Goal: Connect with others: Participate in discussion

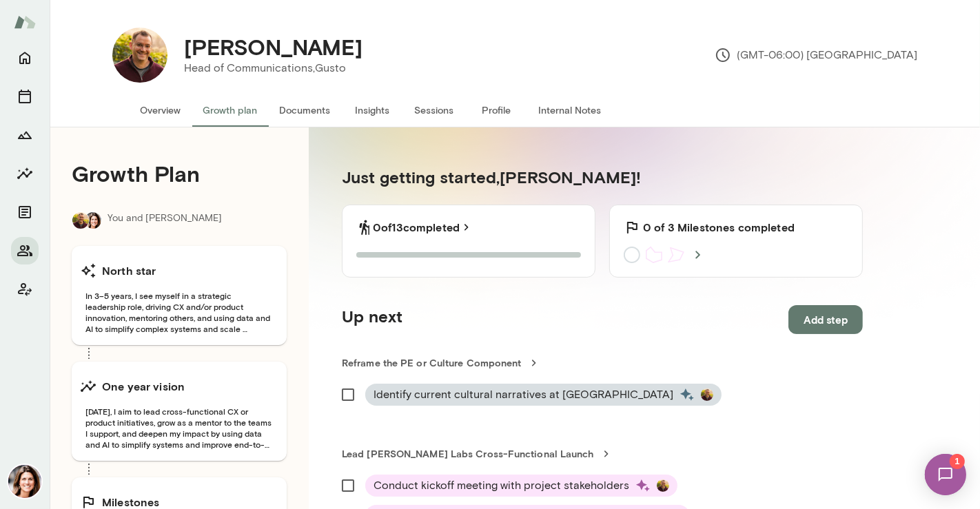
drag, startPoint x: 156, startPoint y: 110, endPoint x: 123, endPoint y: 101, distance: 34.9
click at [157, 110] on button "Overview" at bounding box center [160, 110] width 63 height 33
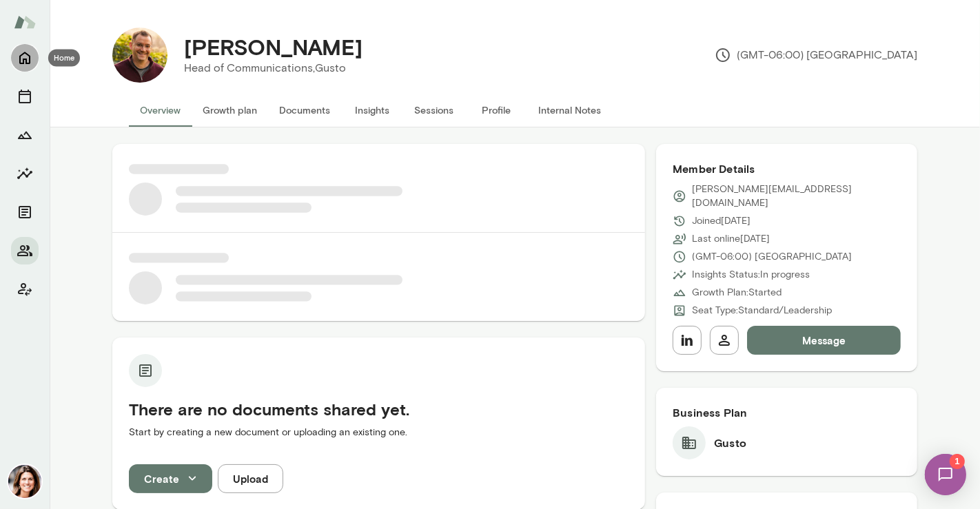
click at [12, 61] on button "Home" at bounding box center [25, 58] width 28 height 28
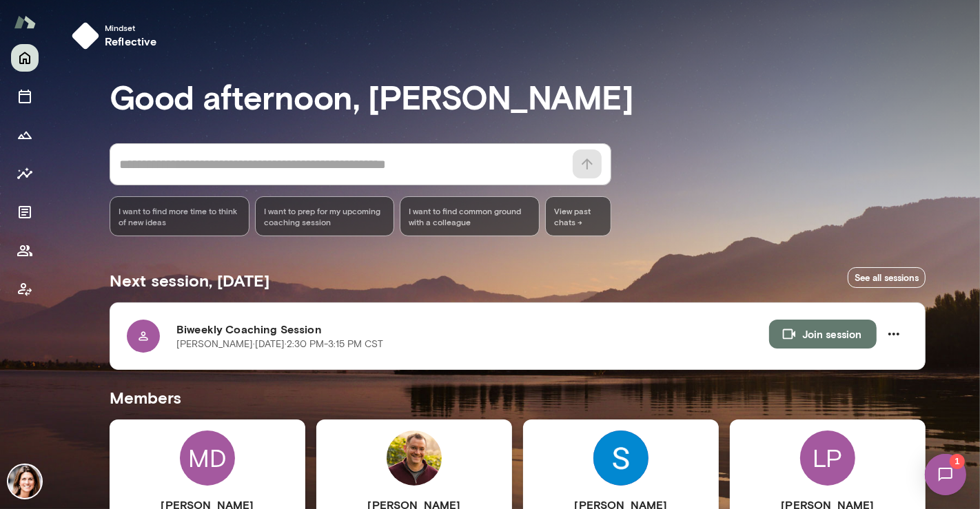
drag, startPoint x: 975, startPoint y: 156, endPoint x: 971, endPoint y: 274, distance: 117.9
click at [971, 274] on div at bounding box center [490, 170] width 980 height 340
click at [820, 445] on div "LP" at bounding box center [827, 458] width 55 height 55
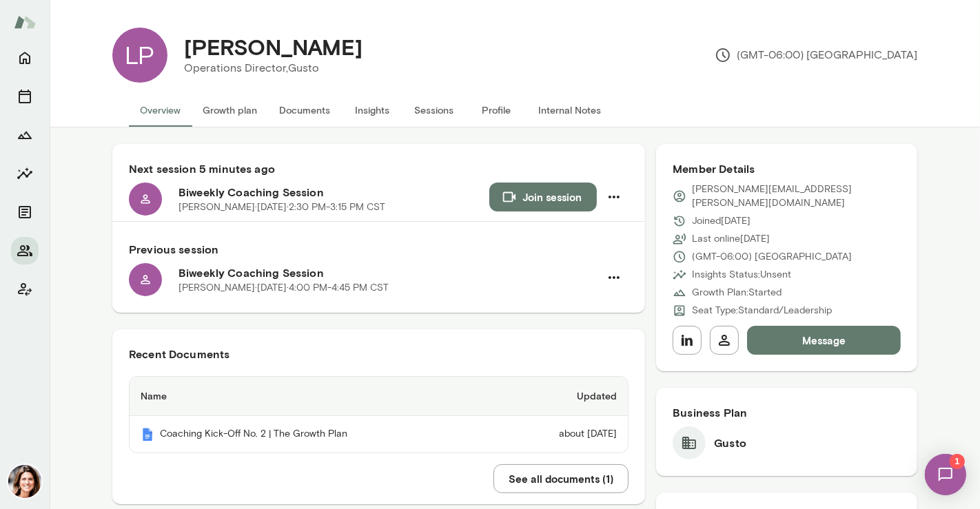
click at [545, 203] on button "Join session" at bounding box center [543, 197] width 108 height 29
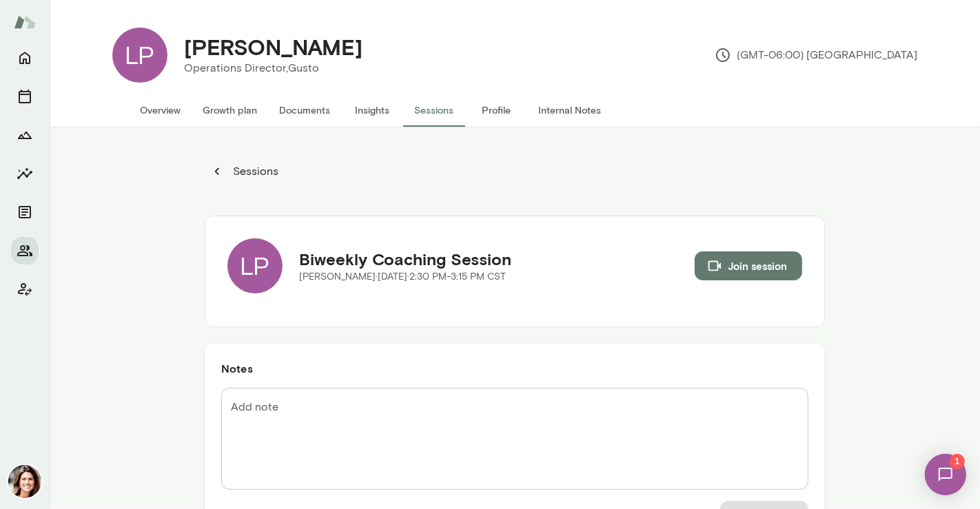
click at [162, 113] on button "Overview" at bounding box center [160, 110] width 63 height 33
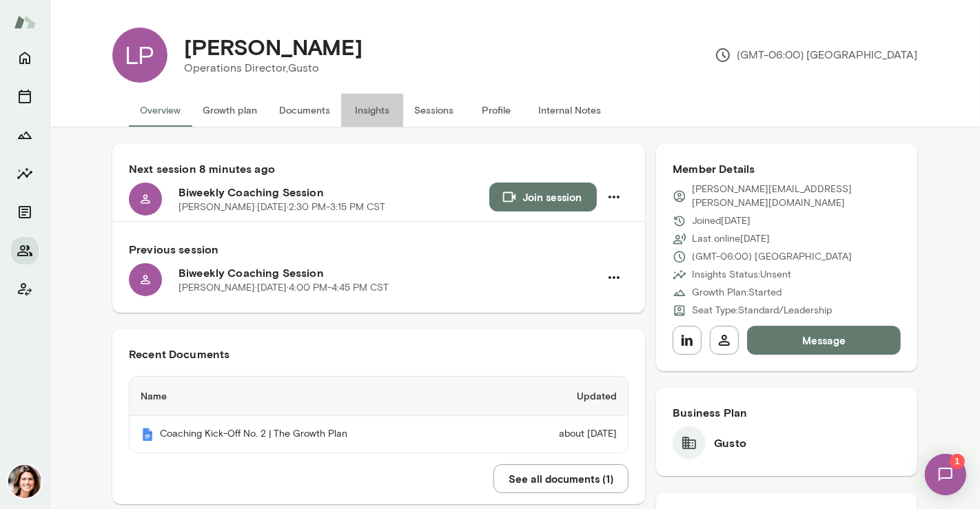
click at [354, 107] on button "Insights" at bounding box center [372, 110] width 62 height 33
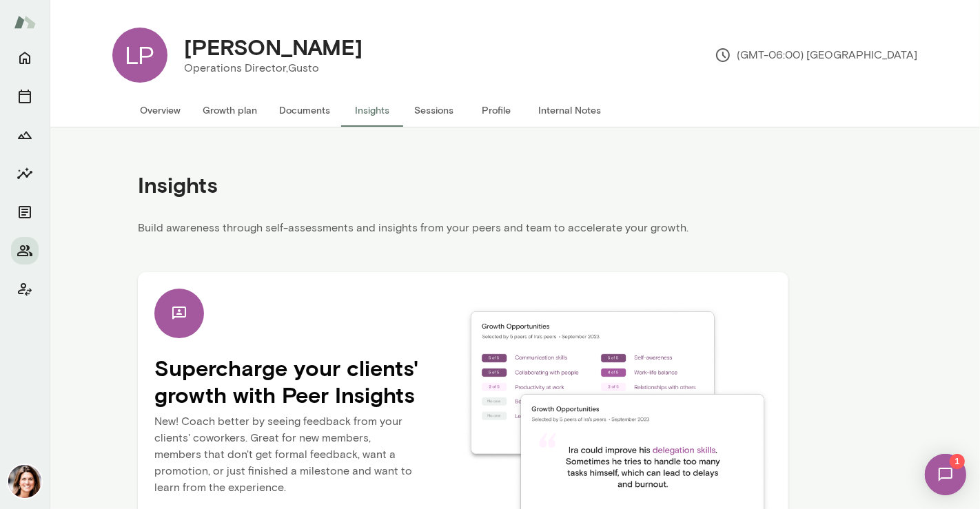
click at [536, 210] on div "Insights" at bounding box center [463, 185] width 651 height 70
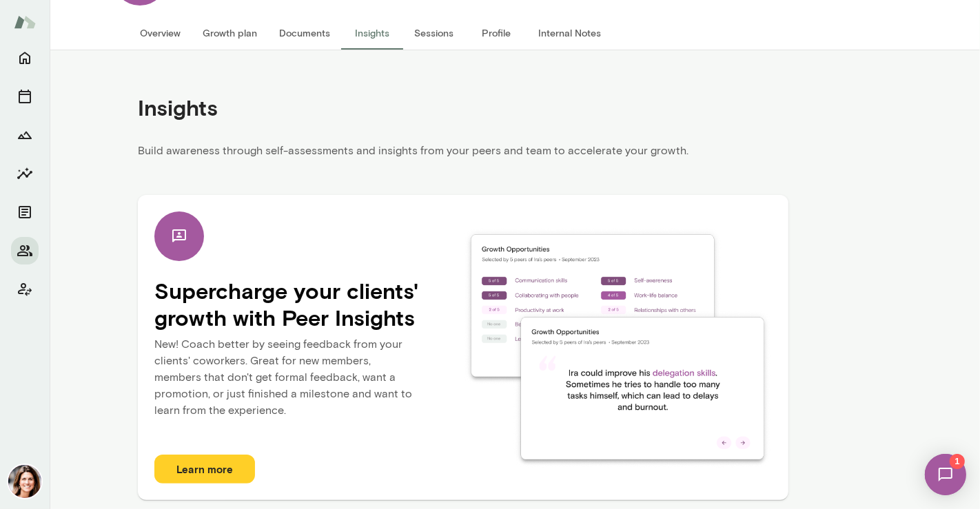
scroll to position [79, 0]
